Goal: Transaction & Acquisition: Purchase product/service

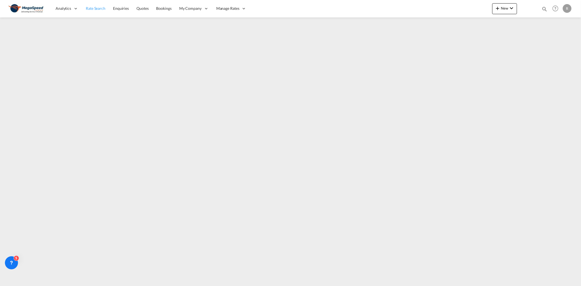
click at [94, 7] on span "Rate Search" at bounding box center [96, 8] width 20 height 5
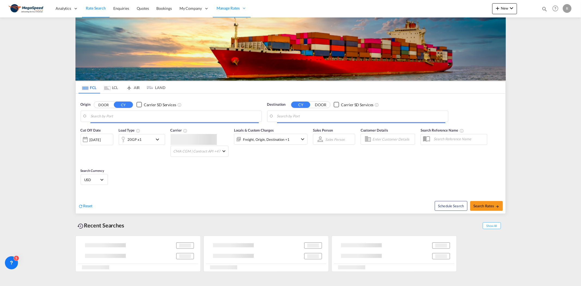
type input "[GEOGRAPHIC_DATA], [GEOGRAPHIC_DATA]"
type input "[GEOGRAPHIC_DATA] ([GEOGRAPHIC_DATA]), [GEOGRAPHIC_DATA]"
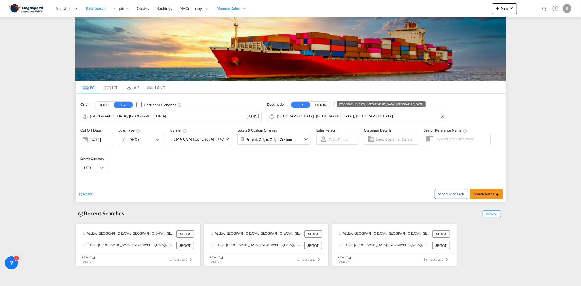
click at [350, 114] on input "[GEOGRAPHIC_DATA] ([GEOGRAPHIC_DATA]), [GEOGRAPHIC_DATA]" at bounding box center [361, 116] width 168 height 8
click at [444, 115] on button "Clear Input" at bounding box center [443, 116] width 8 height 8
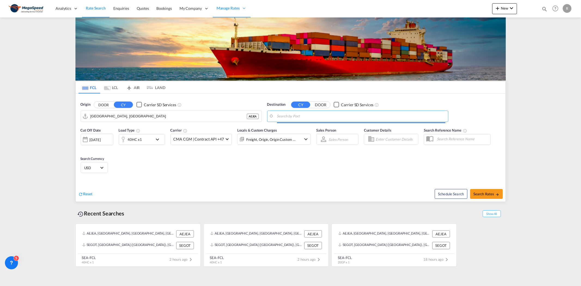
paste input "[PERSON_NAME]"
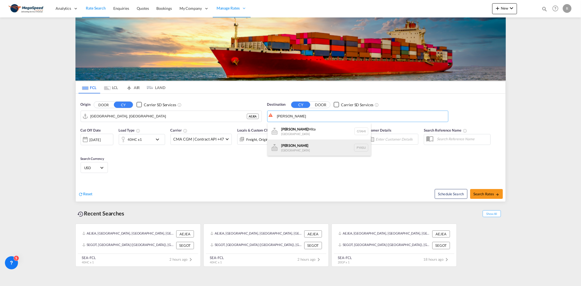
click at [337, 145] on div "[PERSON_NAME] [GEOGRAPHIC_DATA] [GEOGRAPHIC_DATA]" at bounding box center [320, 148] width 104 height 16
type input "[PERSON_NAME], PYASU"
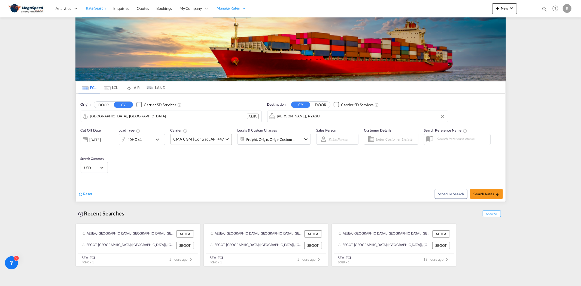
click at [224, 138] on md-select-value "CMA CGM | Contract API +47" at bounding box center [201, 139] width 61 height 11
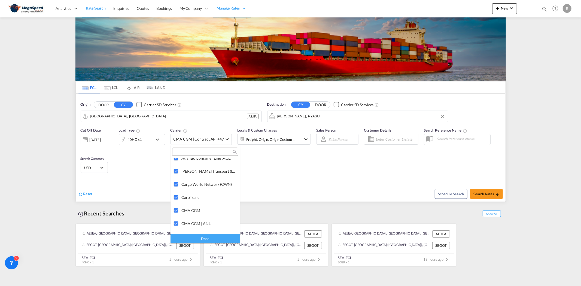
scroll to position [318, 0]
click at [289, 183] on md-backdrop at bounding box center [290, 143] width 581 height 286
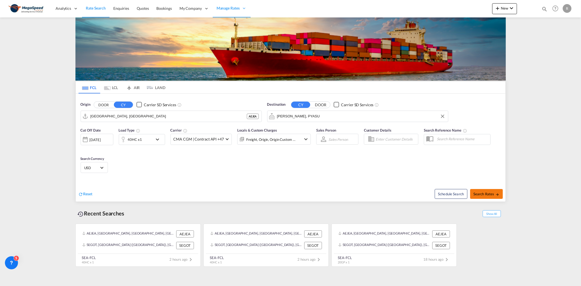
click at [480, 193] on span "Search Rates" at bounding box center [487, 194] width 26 height 4
type input "AEJEA to PYASU / [DATE]"
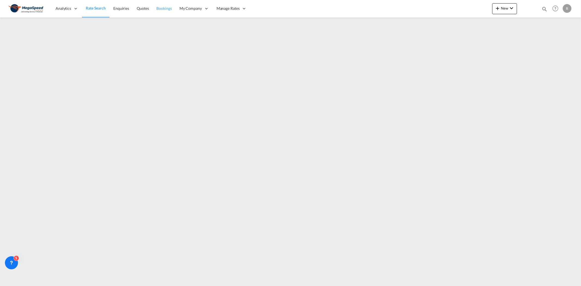
click at [164, 12] on link "Bookings" at bounding box center [164, 9] width 23 height 18
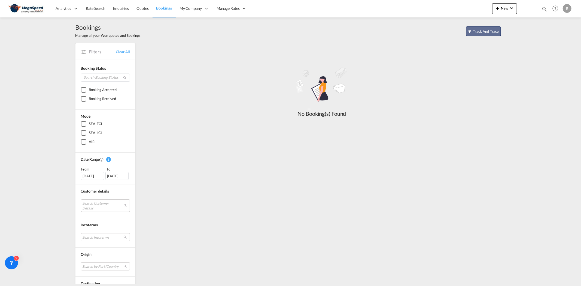
click at [482, 29] on button "Track and Trace" at bounding box center [483, 31] width 35 height 10
select select "10"
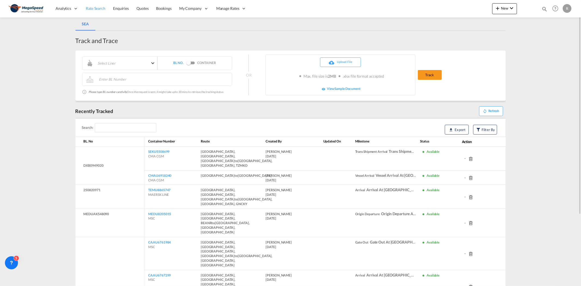
click at [96, 7] on span "Rate Search" at bounding box center [96, 8] width 20 height 5
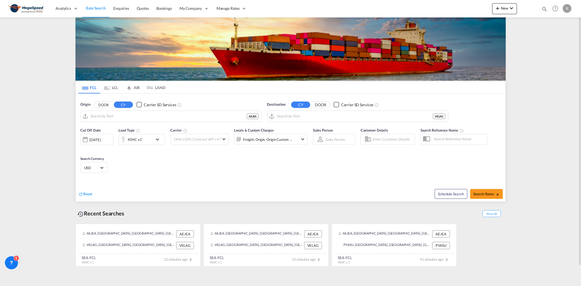
type input "[GEOGRAPHIC_DATA], [GEOGRAPHIC_DATA]"
type input "La Guaira, VELAG"
click at [493, 195] on span "Search Rates" at bounding box center [487, 194] width 26 height 4
type input "AEJEA to VELAG / [DATE]"
